Goal: Find contact information: Find contact information

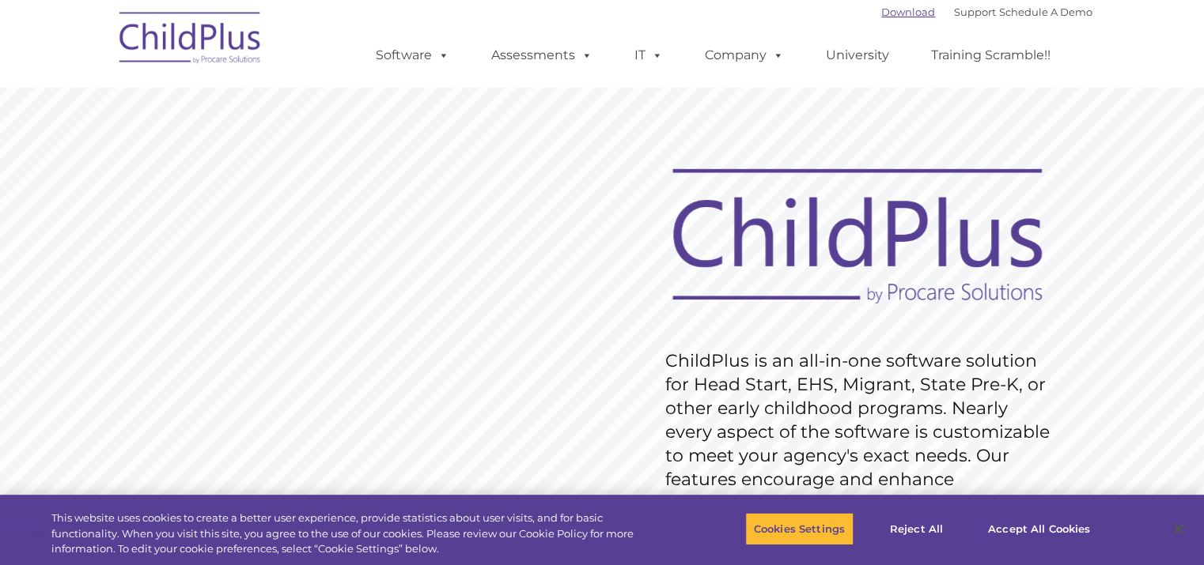
click at [881, 16] on link "Download" at bounding box center [908, 12] width 54 height 13
click at [883, 12] on link "Download" at bounding box center [908, 12] width 54 height 13
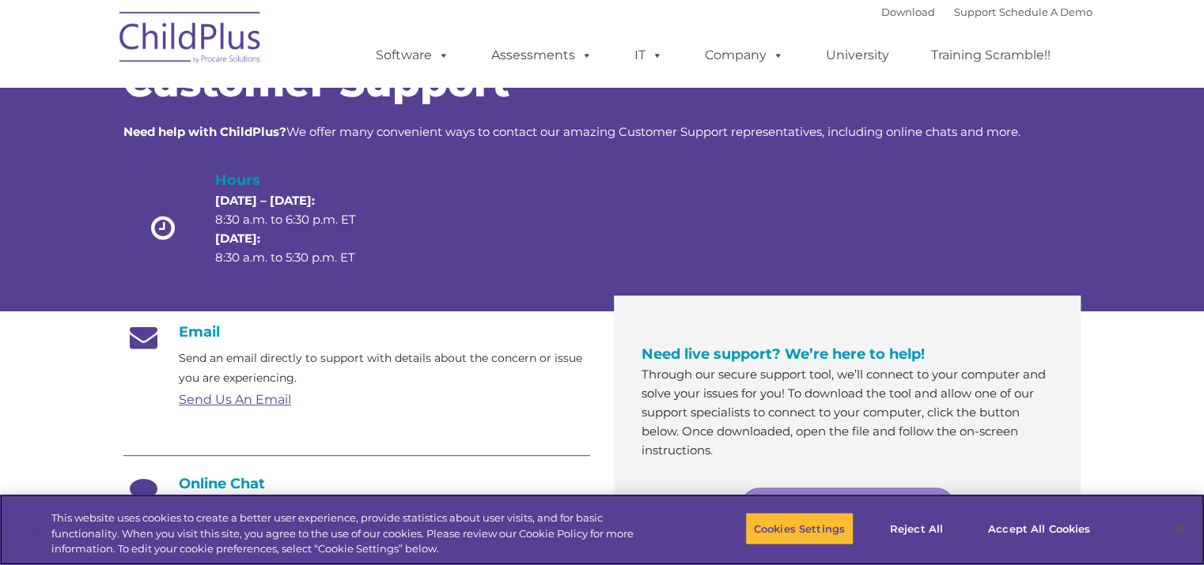
scroll to position [83, 0]
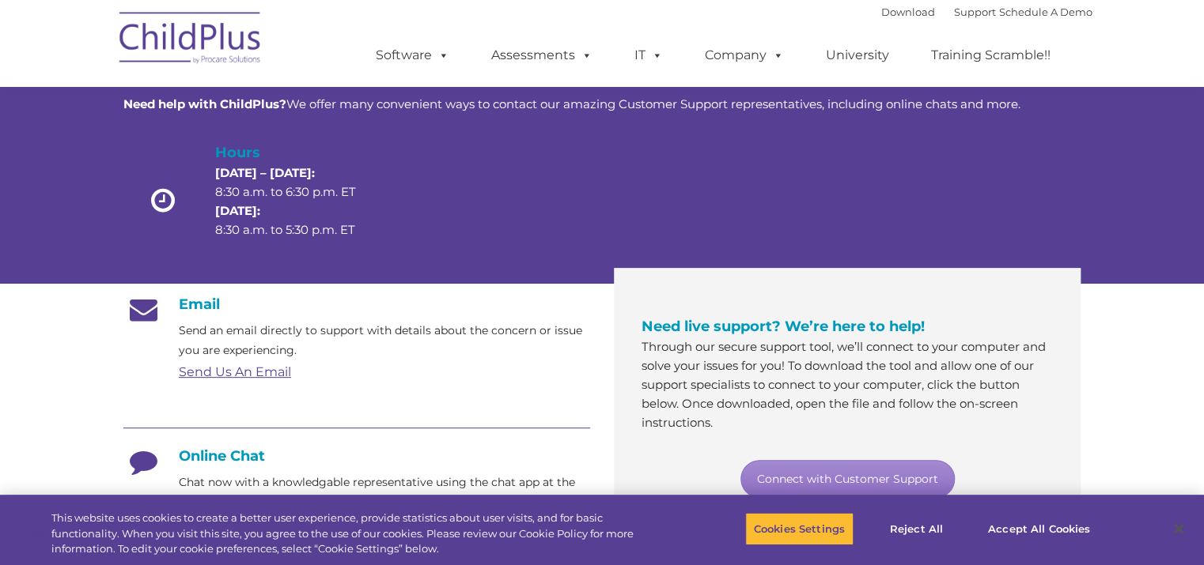
click at [232, 372] on link "Send Us An Email" at bounding box center [235, 372] width 112 height 15
click at [239, 378] on link "Send Us An Email" at bounding box center [235, 372] width 112 height 15
click at [809, 189] on div at bounding box center [872, 205] width 191 height 126
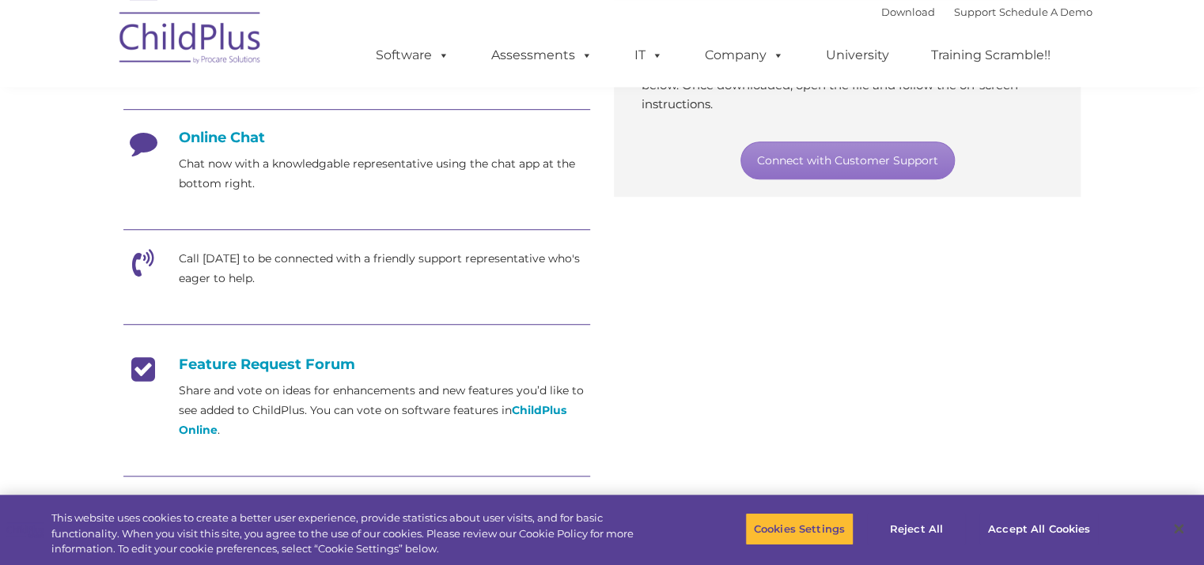
scroll to position [418, 0]
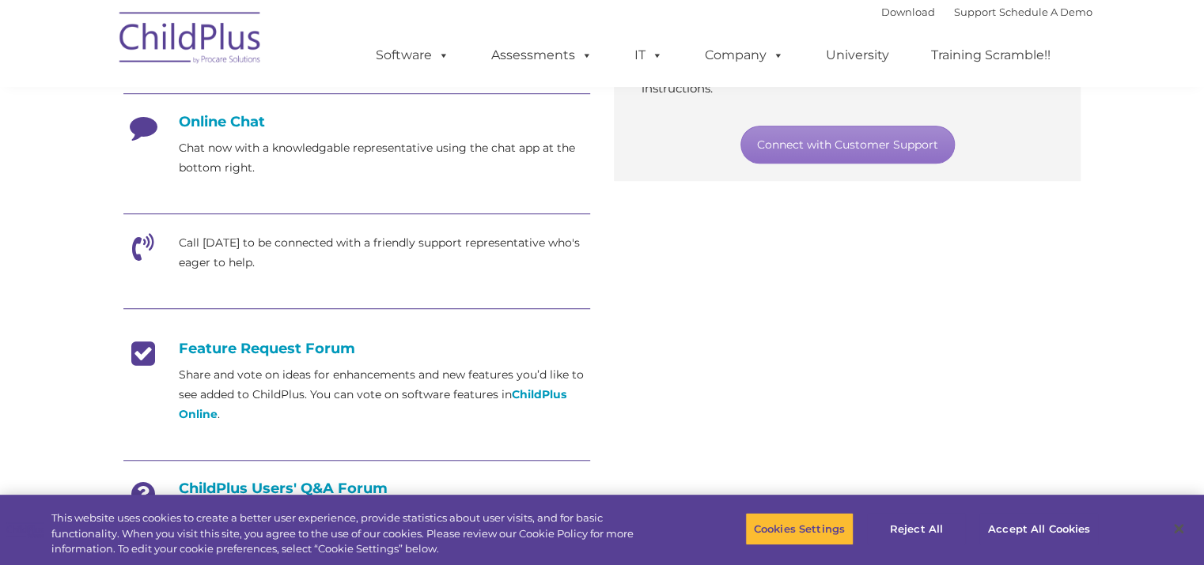
click at [140, 238] on icon at bounding box center [143, 253] width 40 height 40
click at [127, 244] on icon at bounding box center [143, 253] width 40 height 40
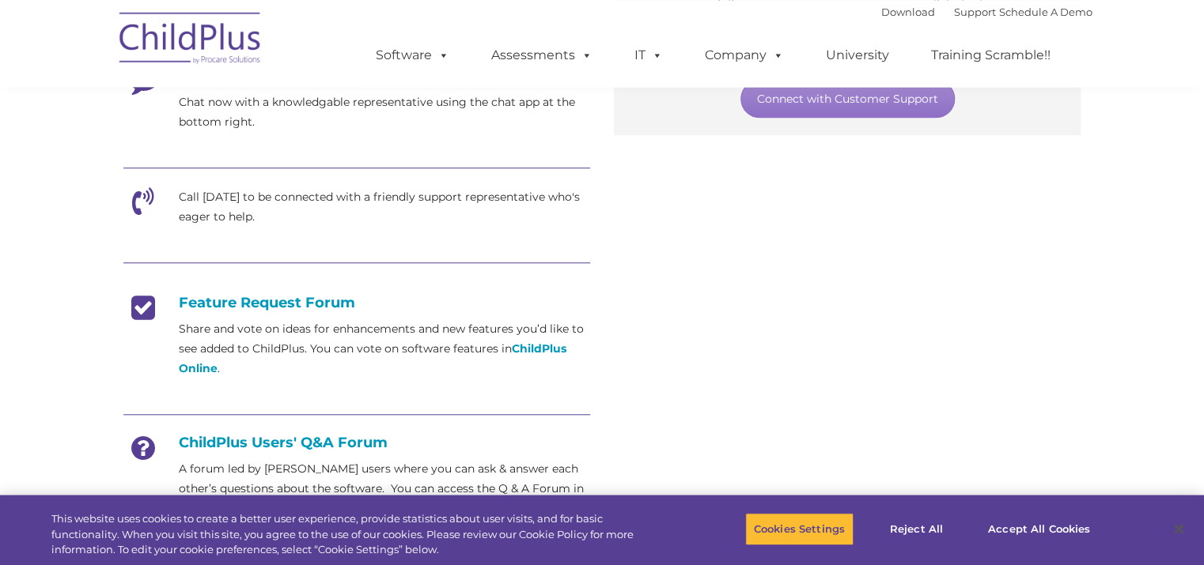
scroll to position [250, 0]
